Goal: Task Accomplishment & Management: Manage account settings

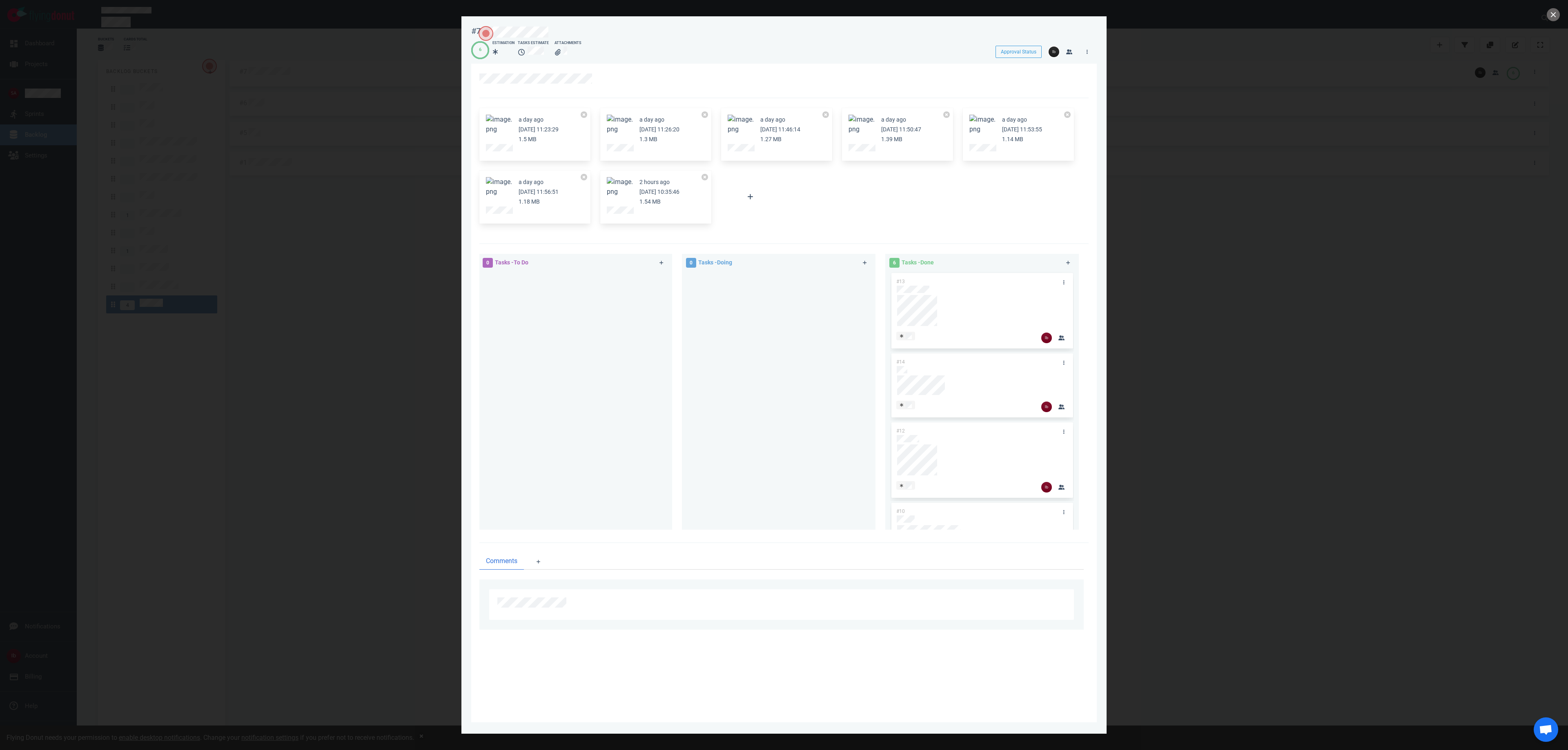
click at [1180, 171] on div at bounding box center [784, 375] width 1568 height 750
click at [1559, 23] on div at bounding box center [784, 375] width 1568 height 750
click at [1553, 13] on button "close" at bounding box center [1553, 15] width 13 height 13
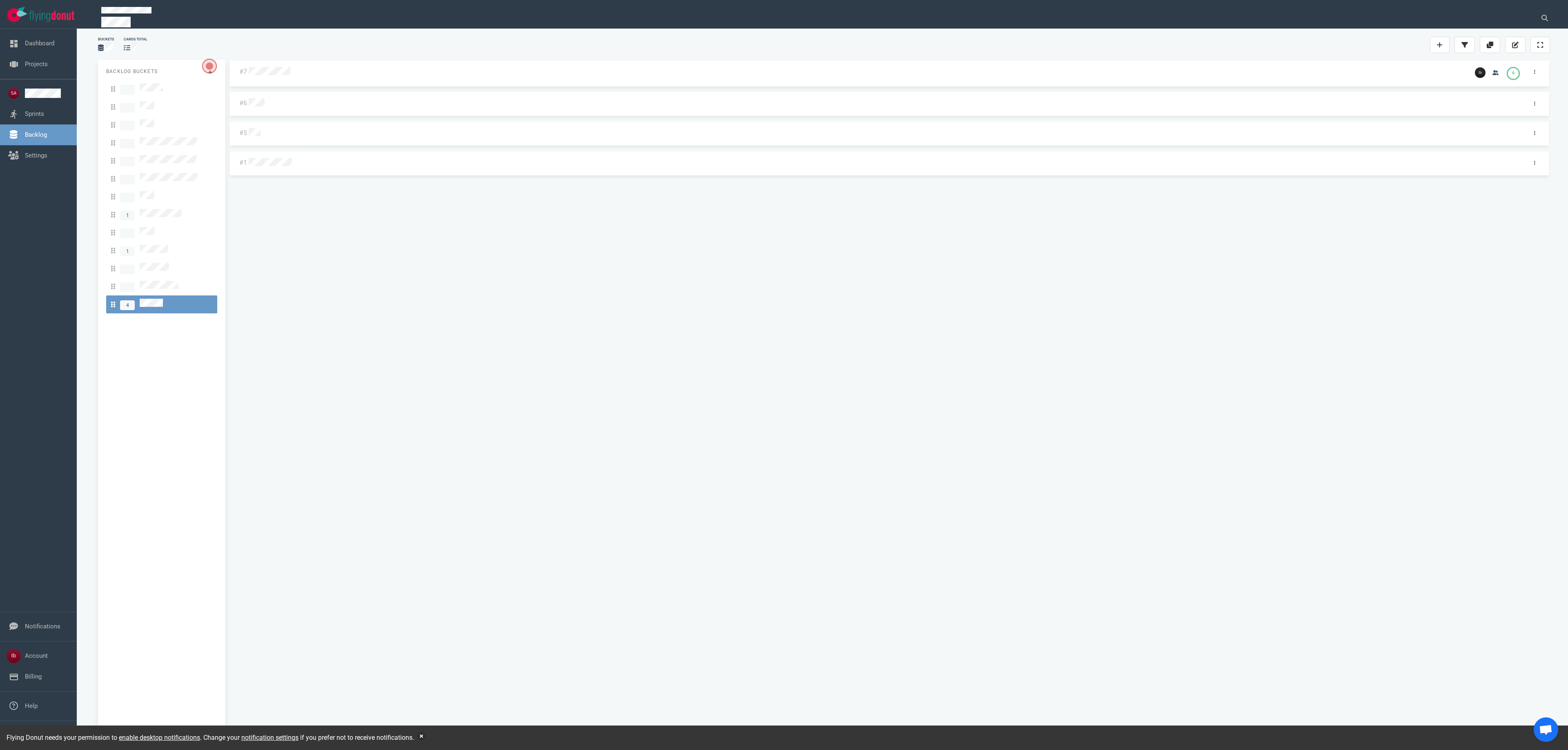
drag, startPoint x: 129, startPoint y: 405, endPoint x: 148, endPoint y: 390, distance: 24.2
click at [131, 395] on div "Backlog Buckets 1 1 4" at bounding box center [162, 400] width 127 height 680
click at [556, 305] on div "#7 6 #6 #5 #1" at bounding box center [889, 396] width 1322 height 674
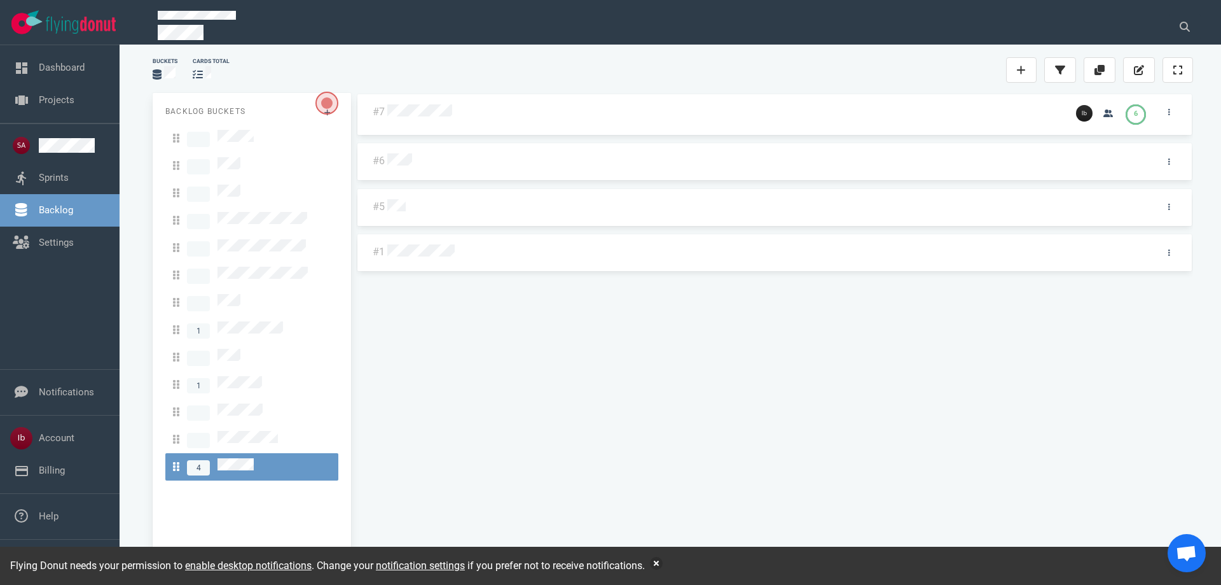
click at [225, 453] on link "4" at bounding box center [251, 466] width 173 height 27
click at [417, 104] on div at bounding box center [724, 112] width 674 height 17
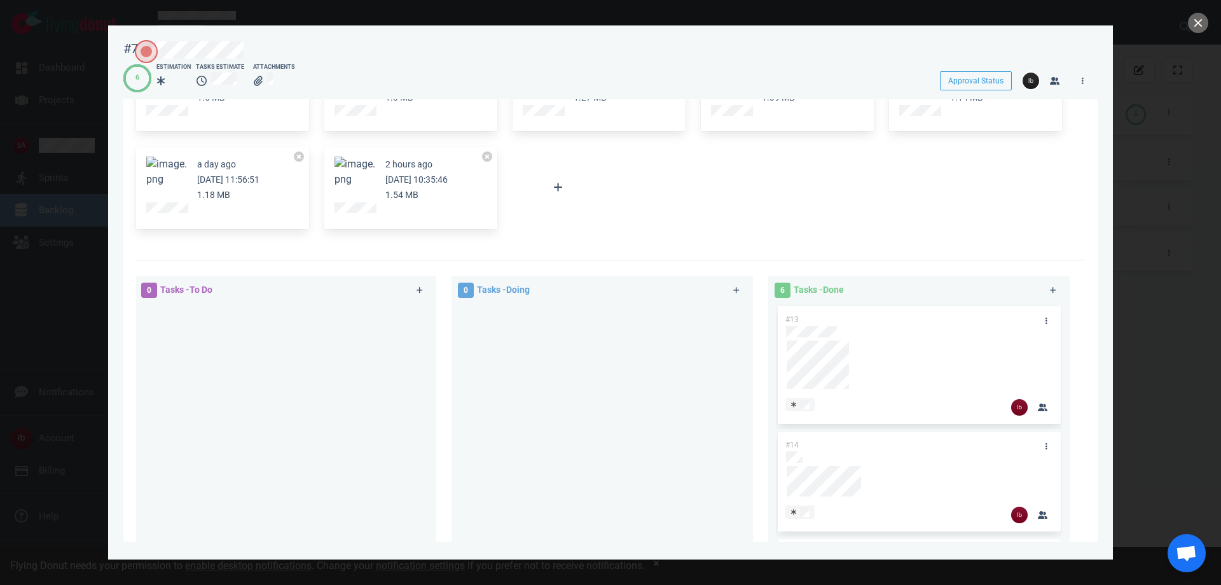
scroll to position [346, 0]
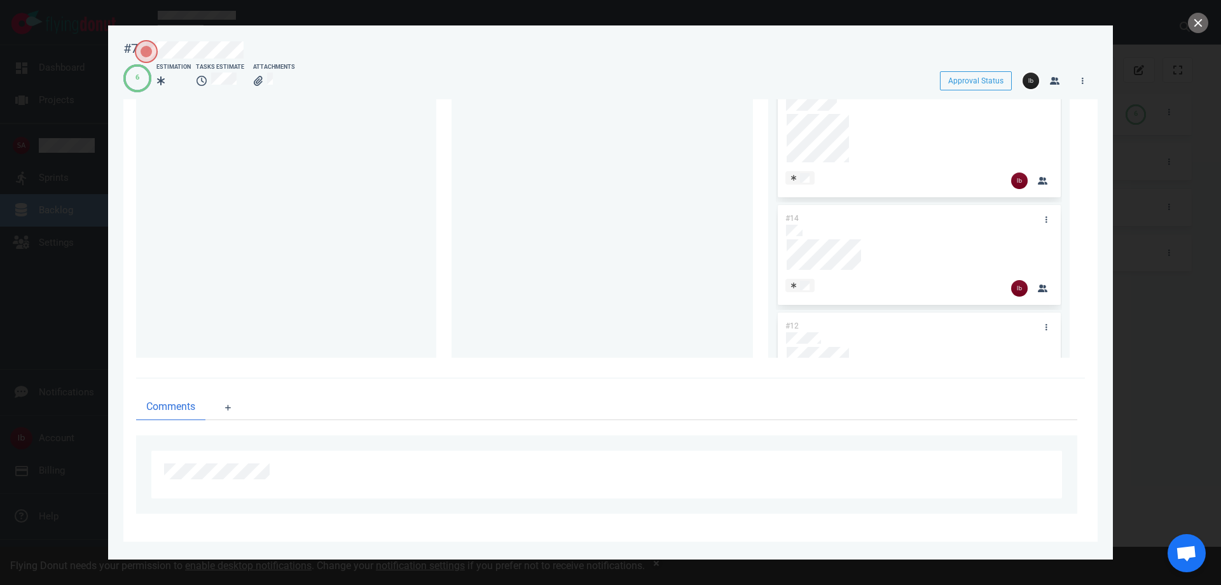
drag, startPoint x: 1144, startPoint y: 179, endPoint x: 1131, endPoint y: 184, distance: 13.5
click at [1144, 179] on div at bounding box center [610, 292] width 1221 height 585
drag, startPoint x: 1220, startPoint y: 12, endPoint x: 1207, endPoint y: 32, distance: 24.0
click at [1214, 20] on div at bounding box center [610, 292] width 1221 height 585
click at [1206, 35] on div at bounding box center [610, 292] width 1221 height 585
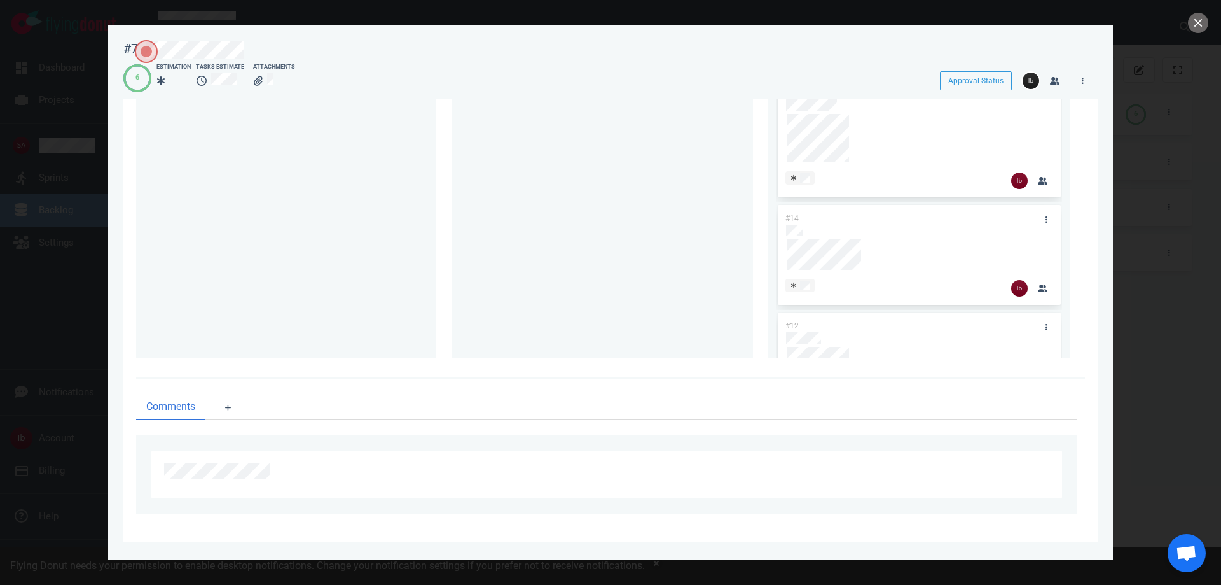
drag, startPoint x: 1191, startPoint y: 46, endPoint x: 1188, endPoint y: 31, distance: 15.5
click at [1190, 45] on div at bounding box center [610, 292] width 1221 height 585
click at [1191, 24] on button "close" at bounding box center [1198, 23] width 20 height 20
